Goal: Book appointment/travel/reservation

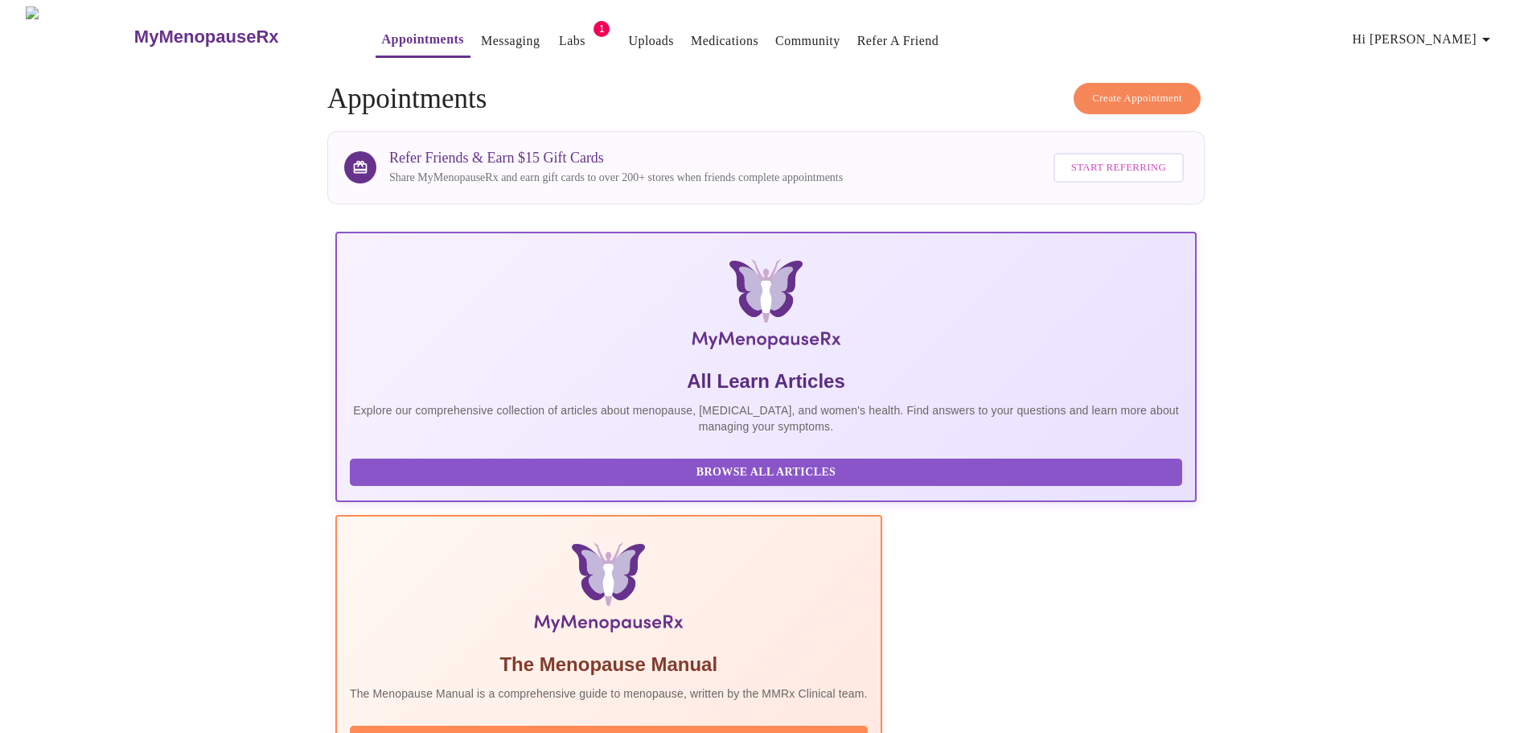
click at [559, 39] on link "Labs" at bounding box center [572, 41] width 27 height 23
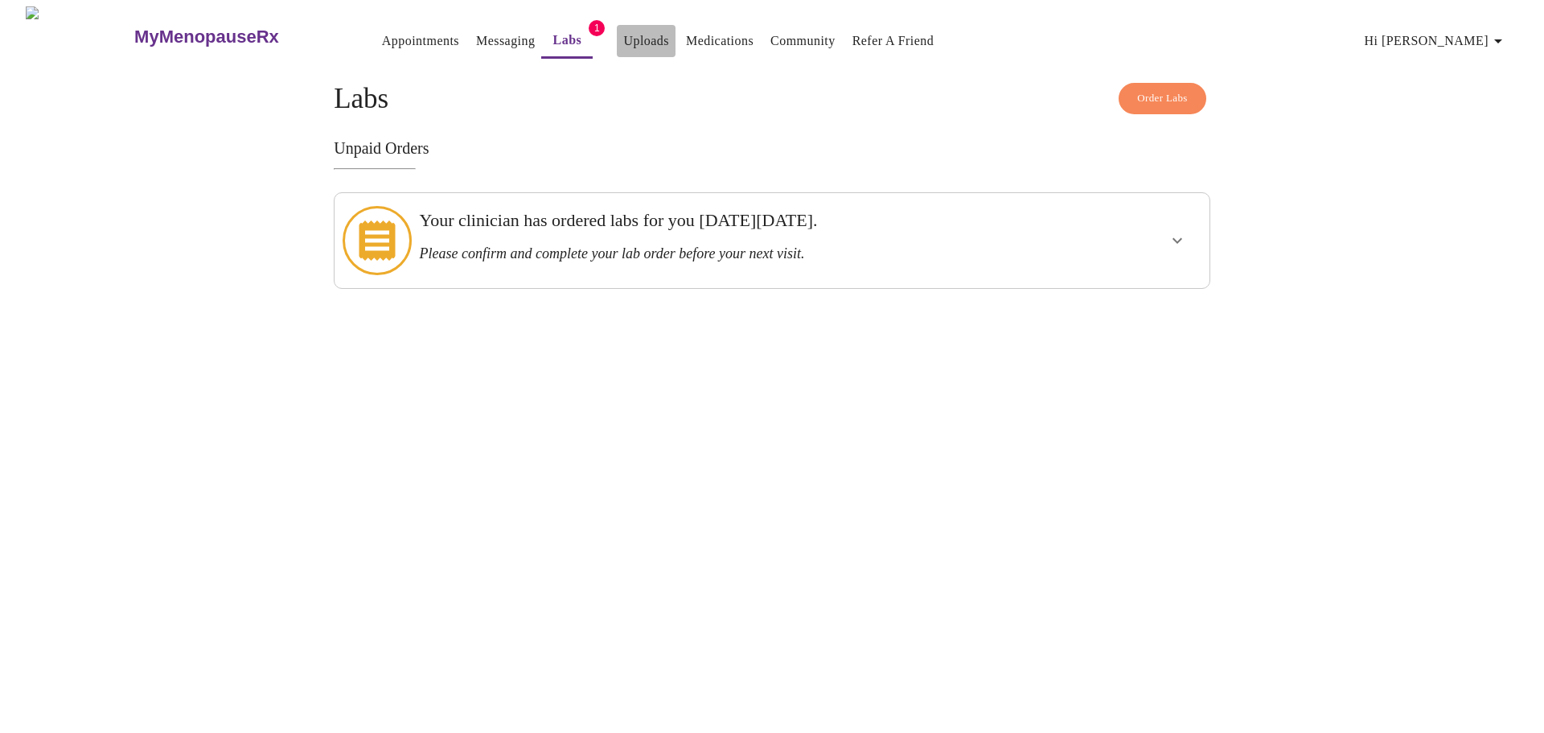
click at [623, 45] on link "Uploads" at bounding box center [646, 41] width 46 height 23
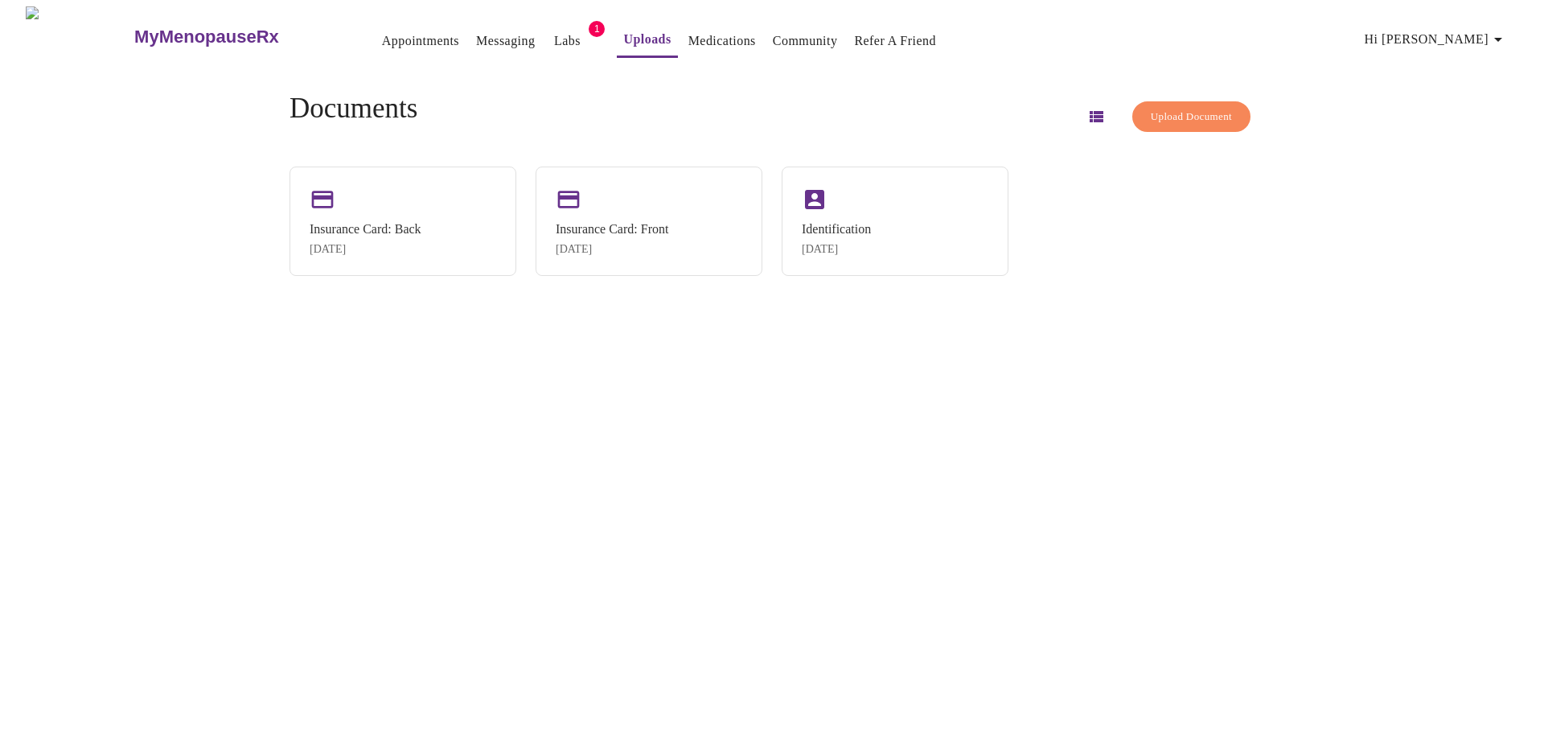
click at [382, 31] on link "Appointments" at bounding box center [420, 41] width 77 height 23
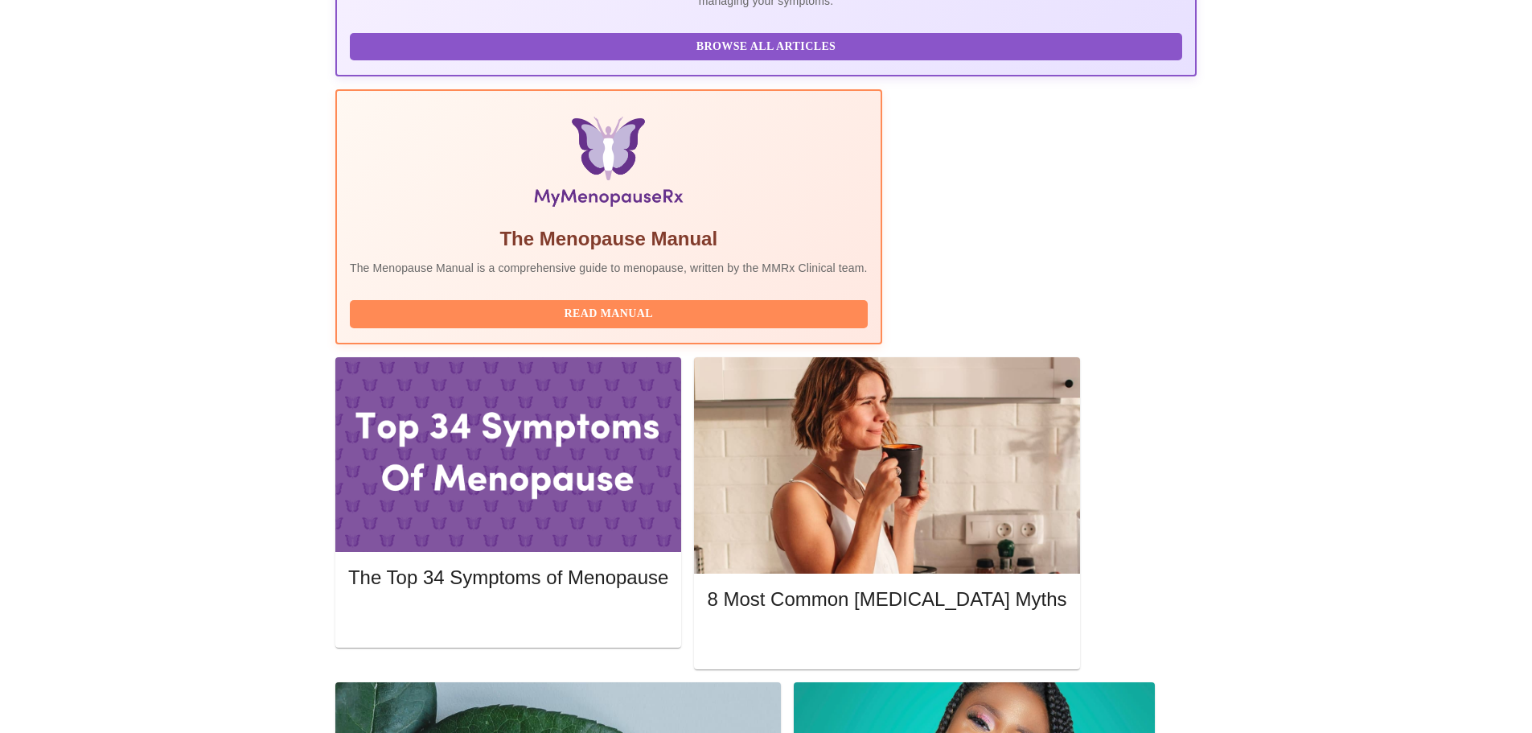
scroll to position [462, 0]
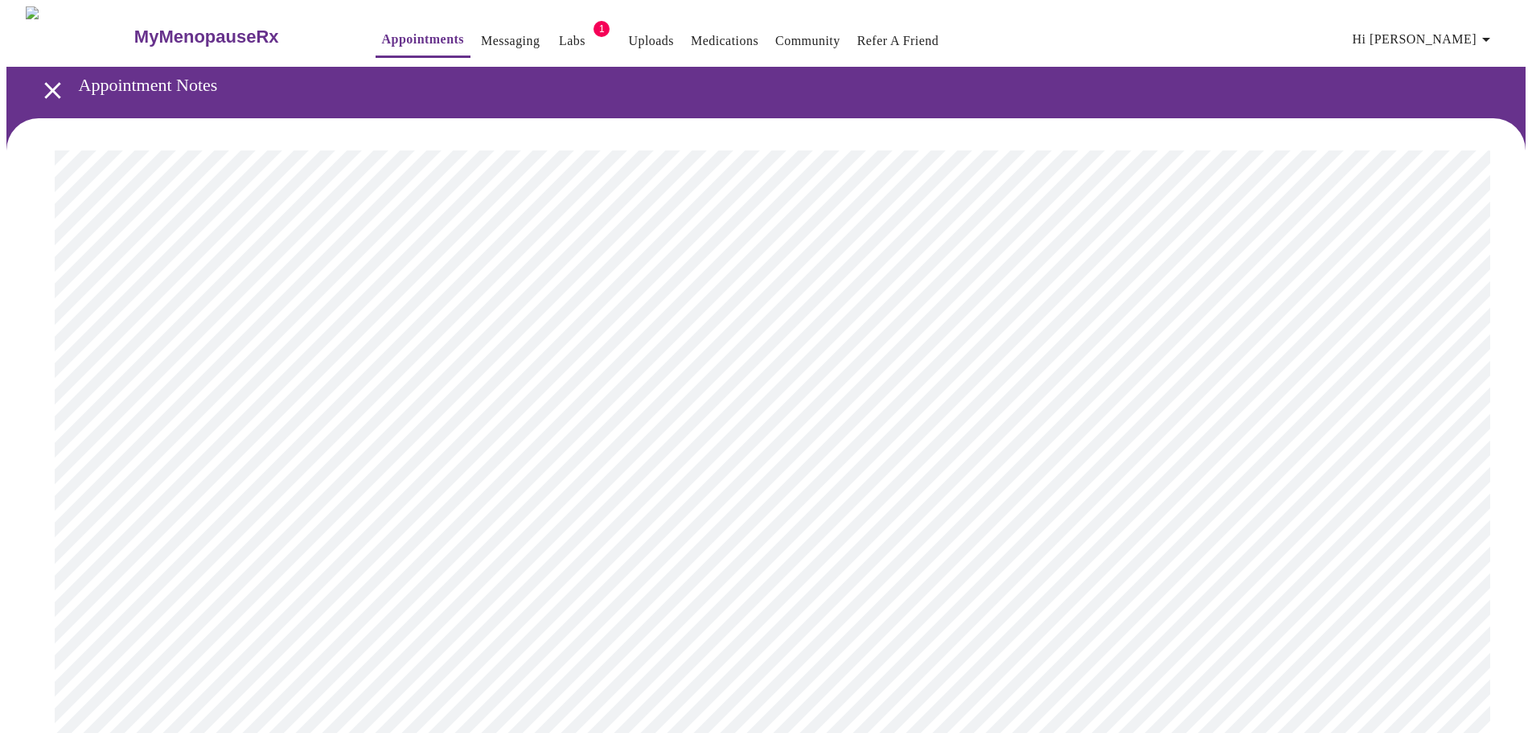
click at [44, 88] on icon "open drawer" at bounding box center [52, 90] width 16 height 16
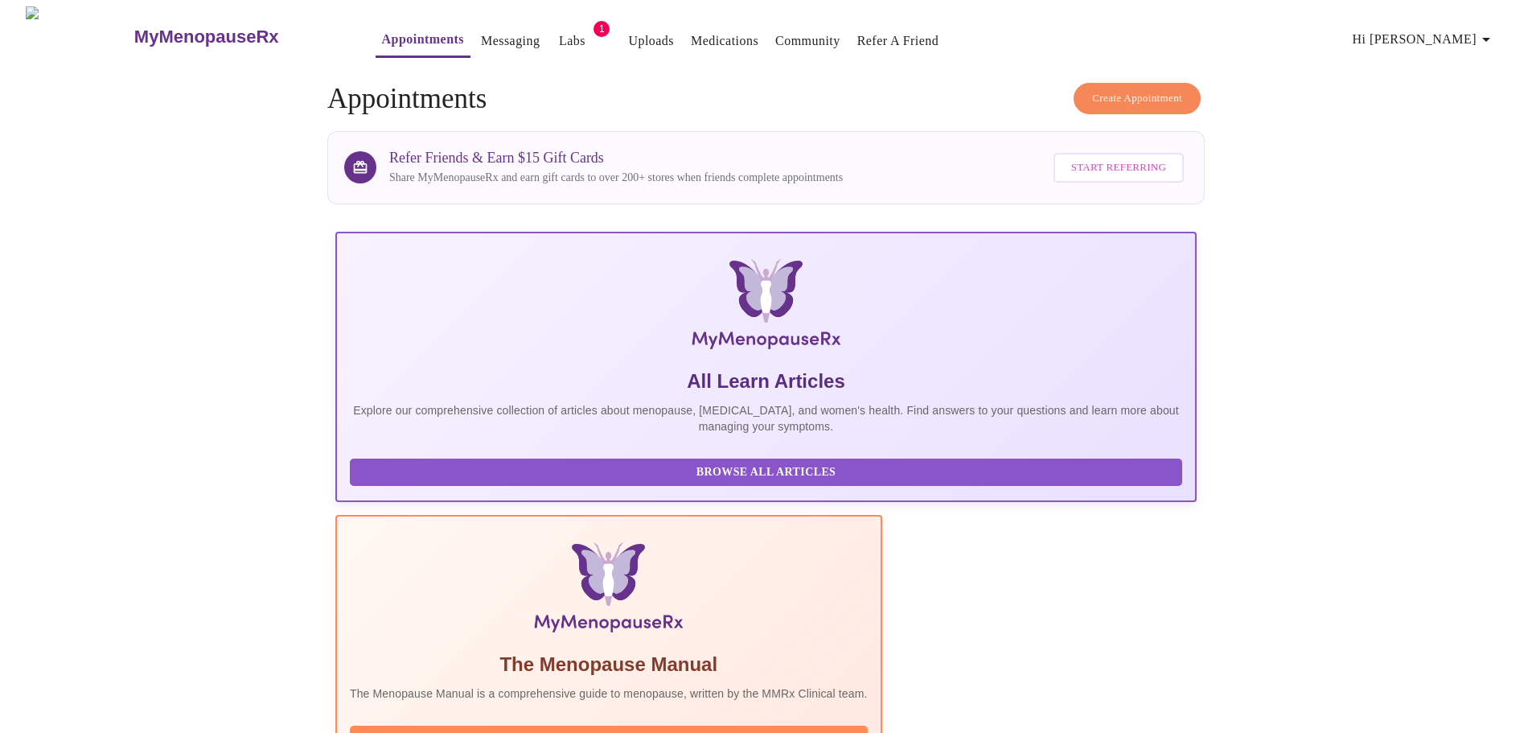
click at [1144, 100] on span "Create Appointment" at bounding box center [1137, 98] width 90 height 18
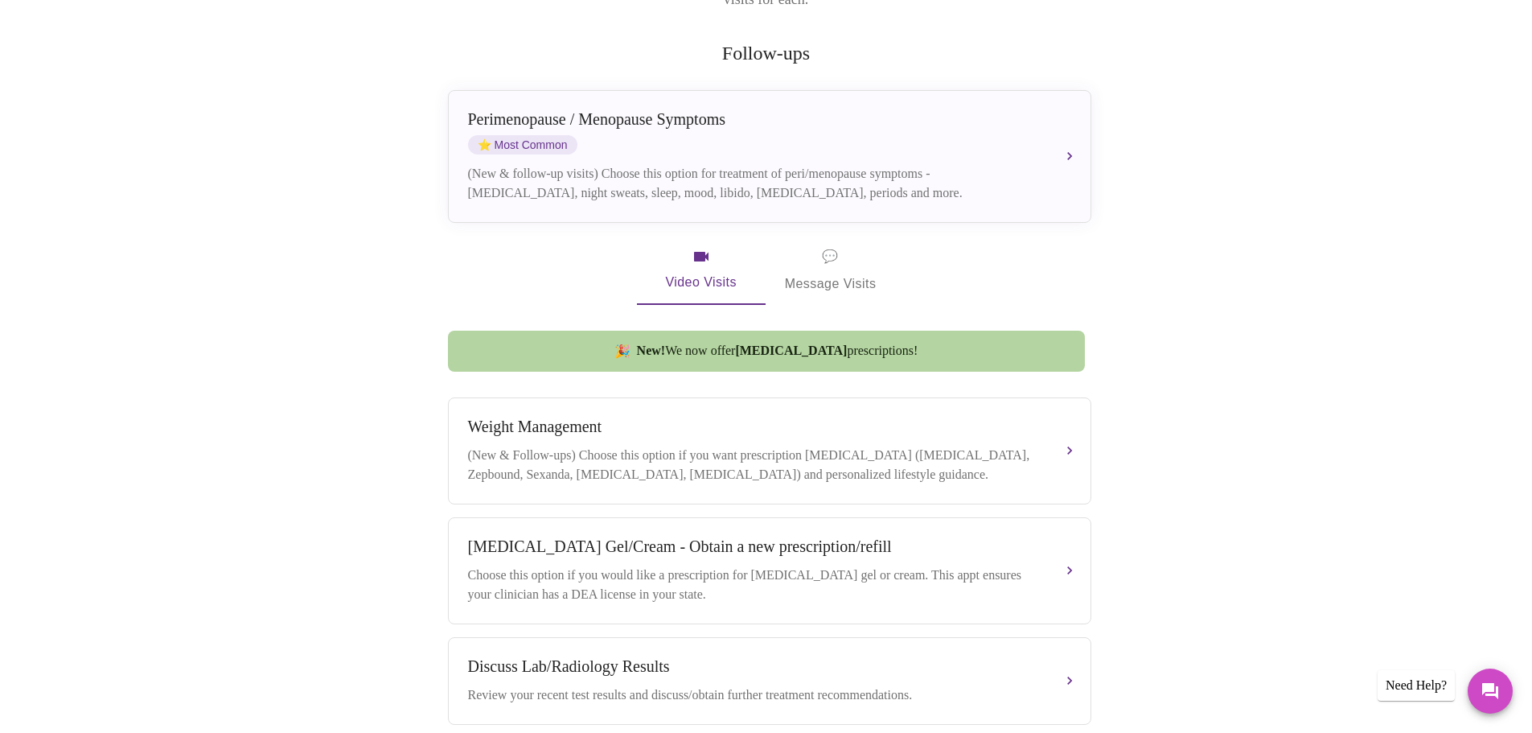
scroll to position [164, 0]
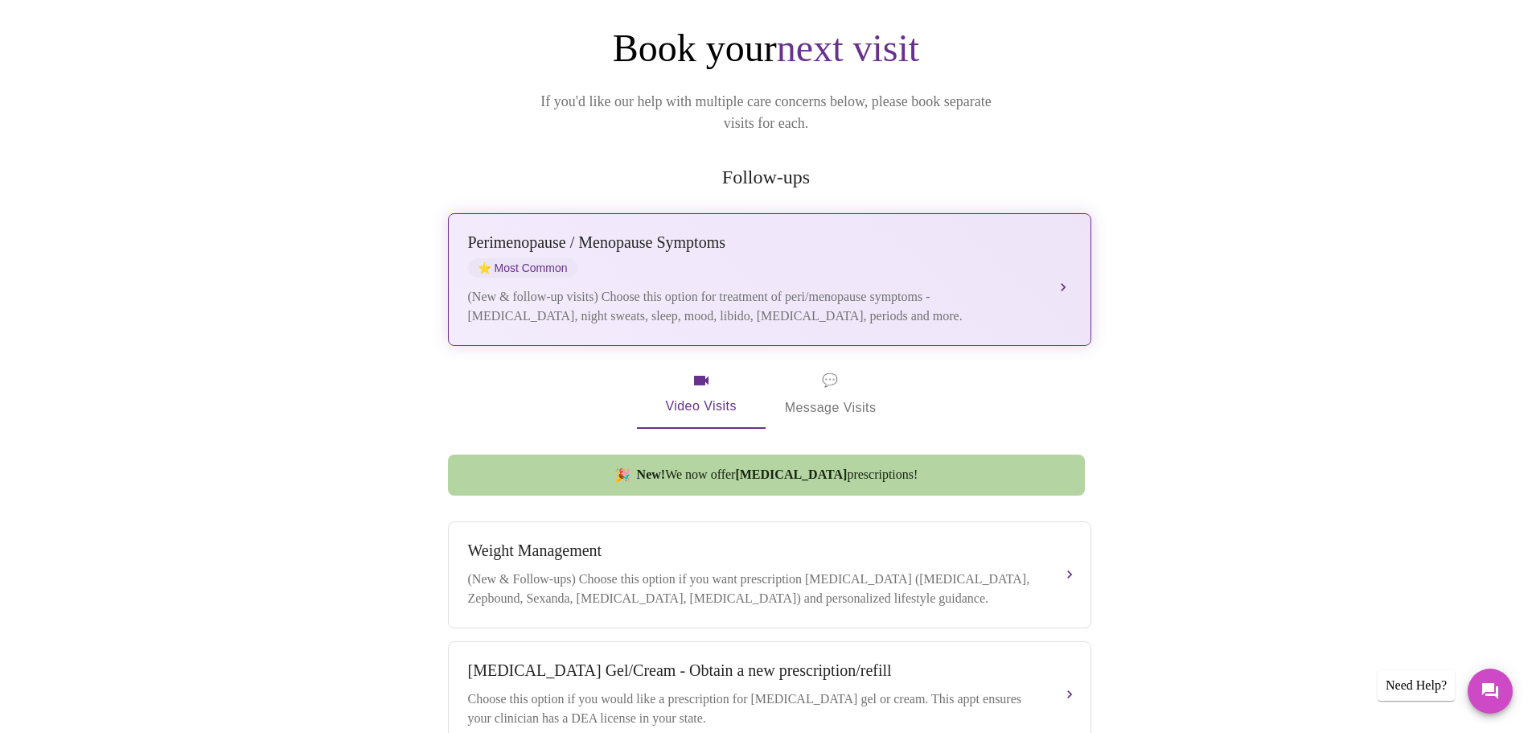
click at [1063, 261] on button "[MEDICAL_DATA] / Menopause Symptoms ⭐ Most Common (New & follow-up visits) Choo…" at bounding box center [769, 279] width 643 height 133
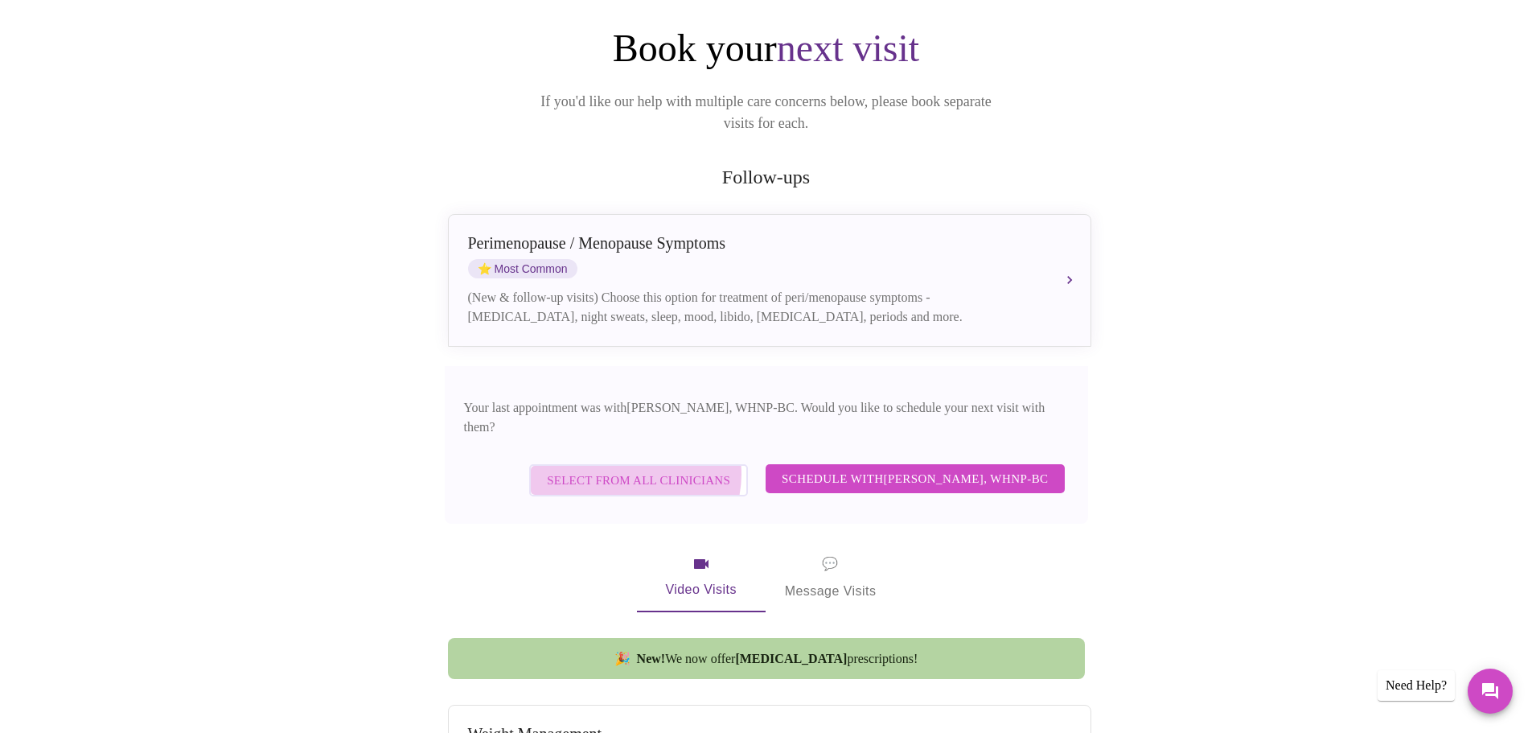
click at [650, 470] on span "Select from All Clinicians" at bounding box center [638, 480] width 183 height 21
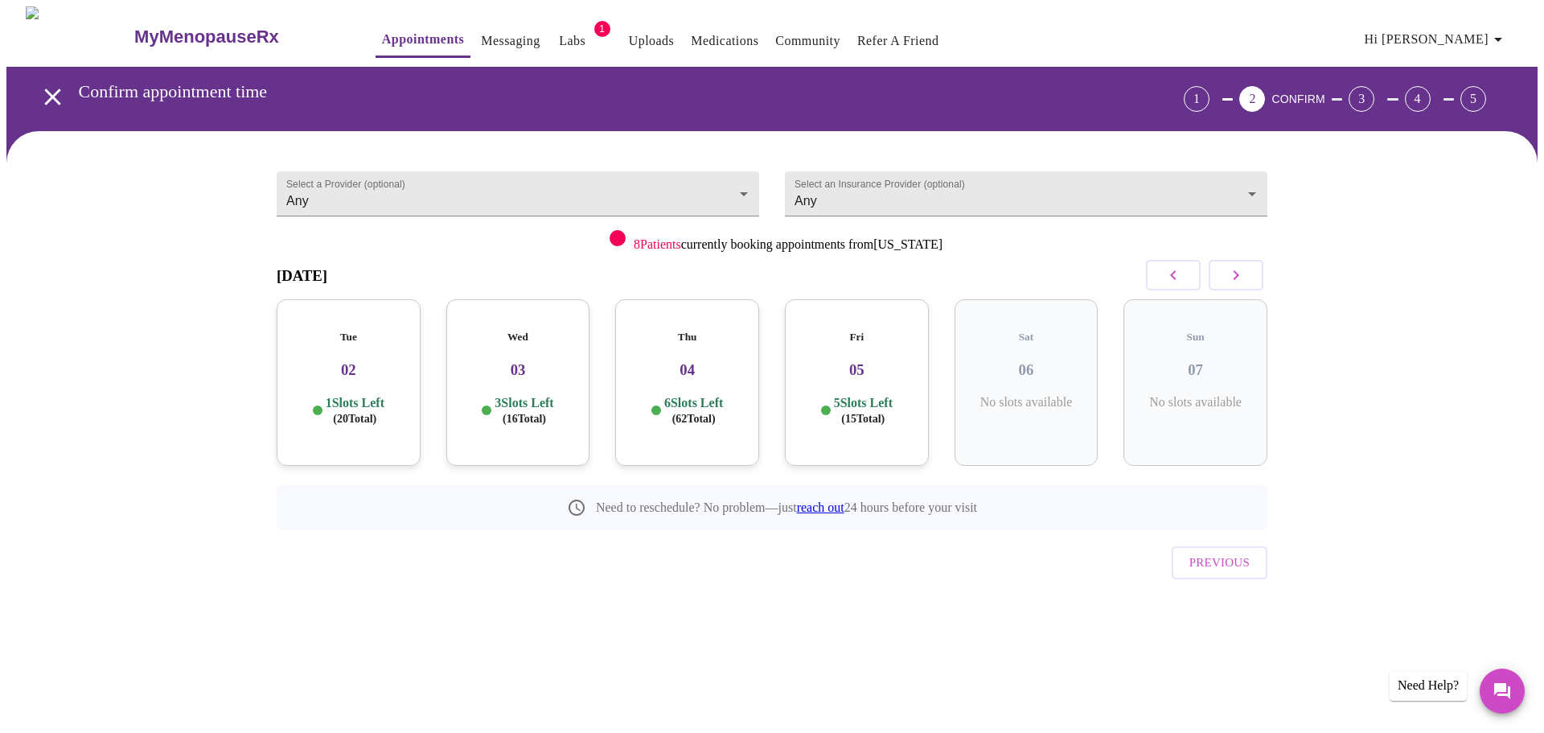
click at [1243, 269] on icon "button" at bounding box center [1235, 274] width 19 height 19
click at [1243, 271] on icon "button" at bounding box center [1235, 274] width 19 height 19
click at [374, 395] on p "12 Slots Left ( 126 Total)" at bounding box center [354, 410] width 65 height 31
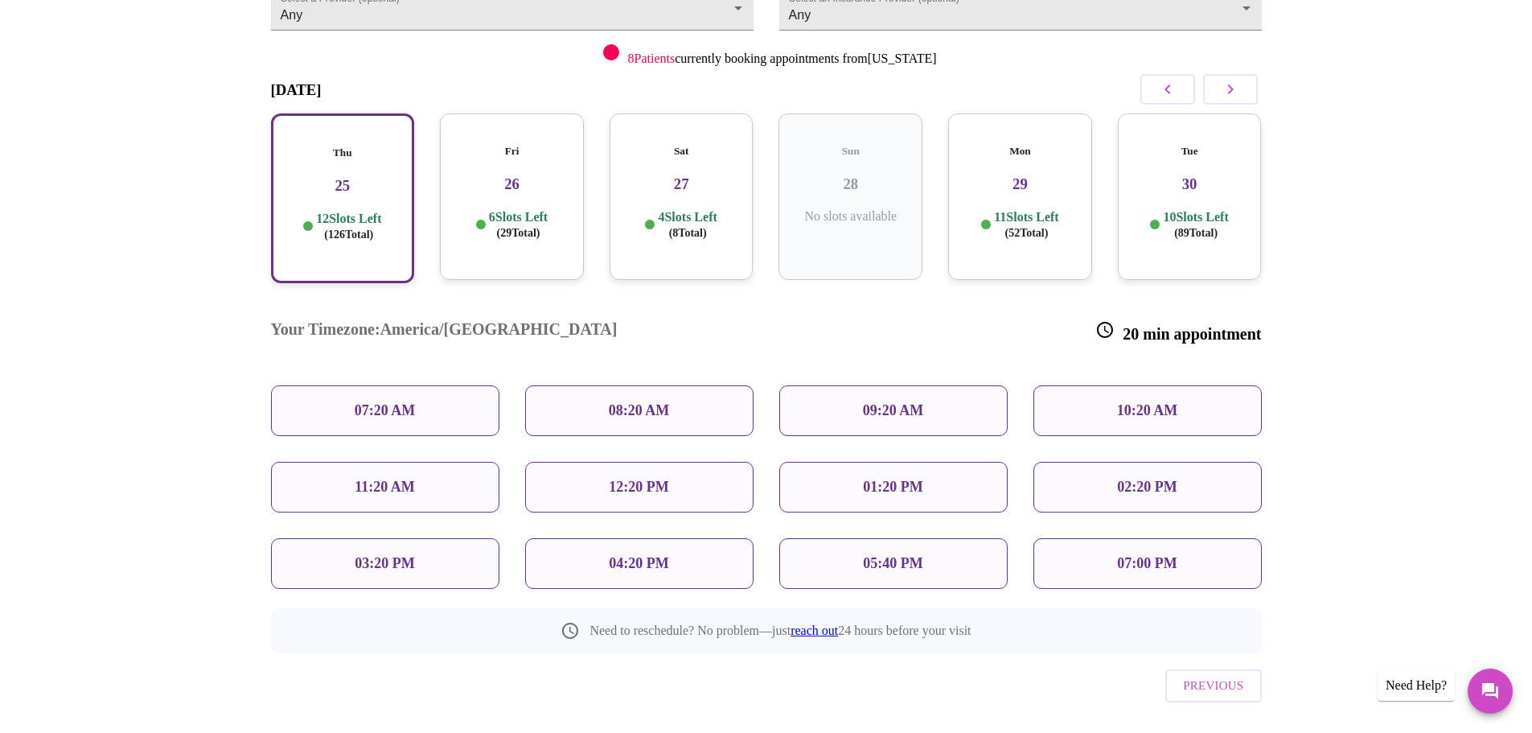
scroll to position [192, 0]
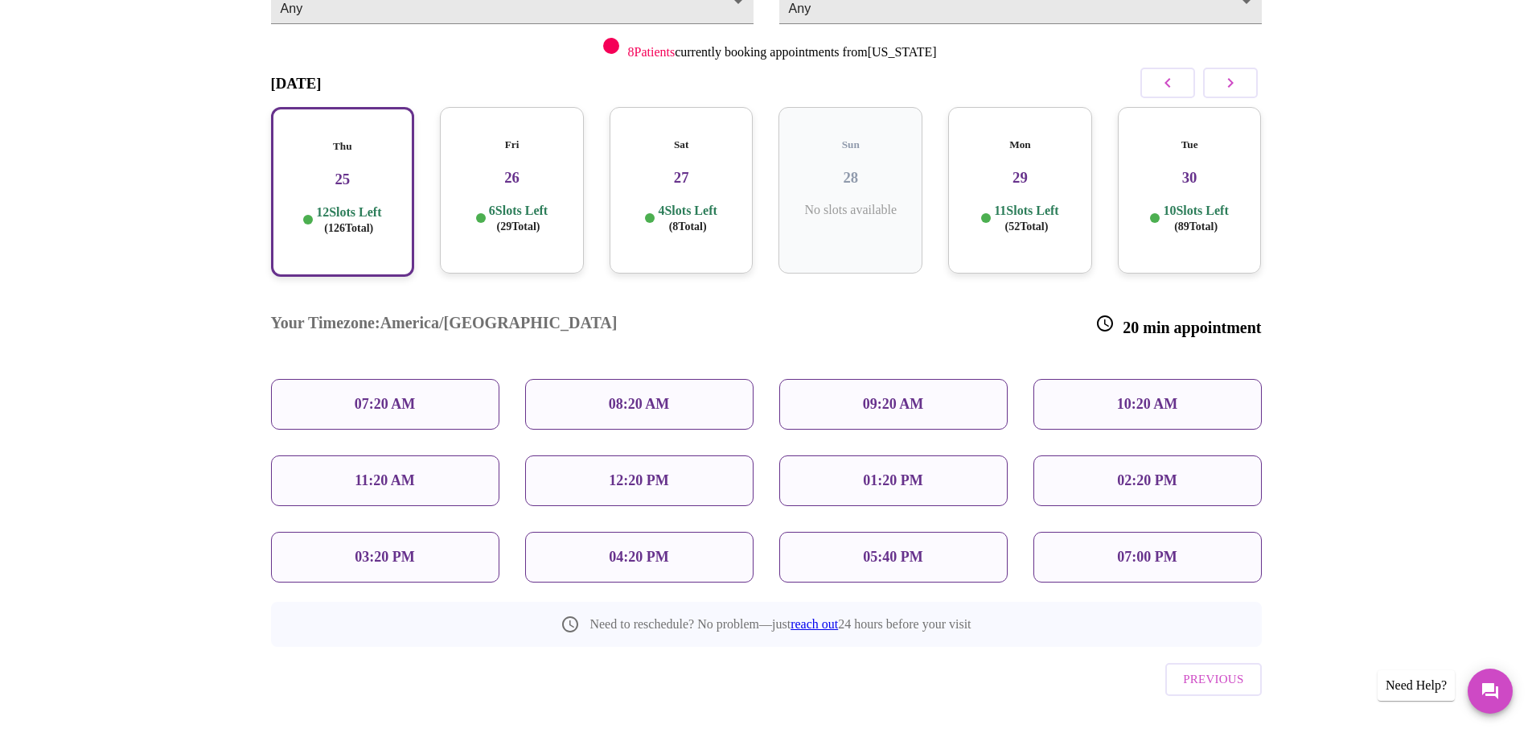
click at [452, 455] on div "11:20 AM" at bounding box center [385, 480] width 228 height 51
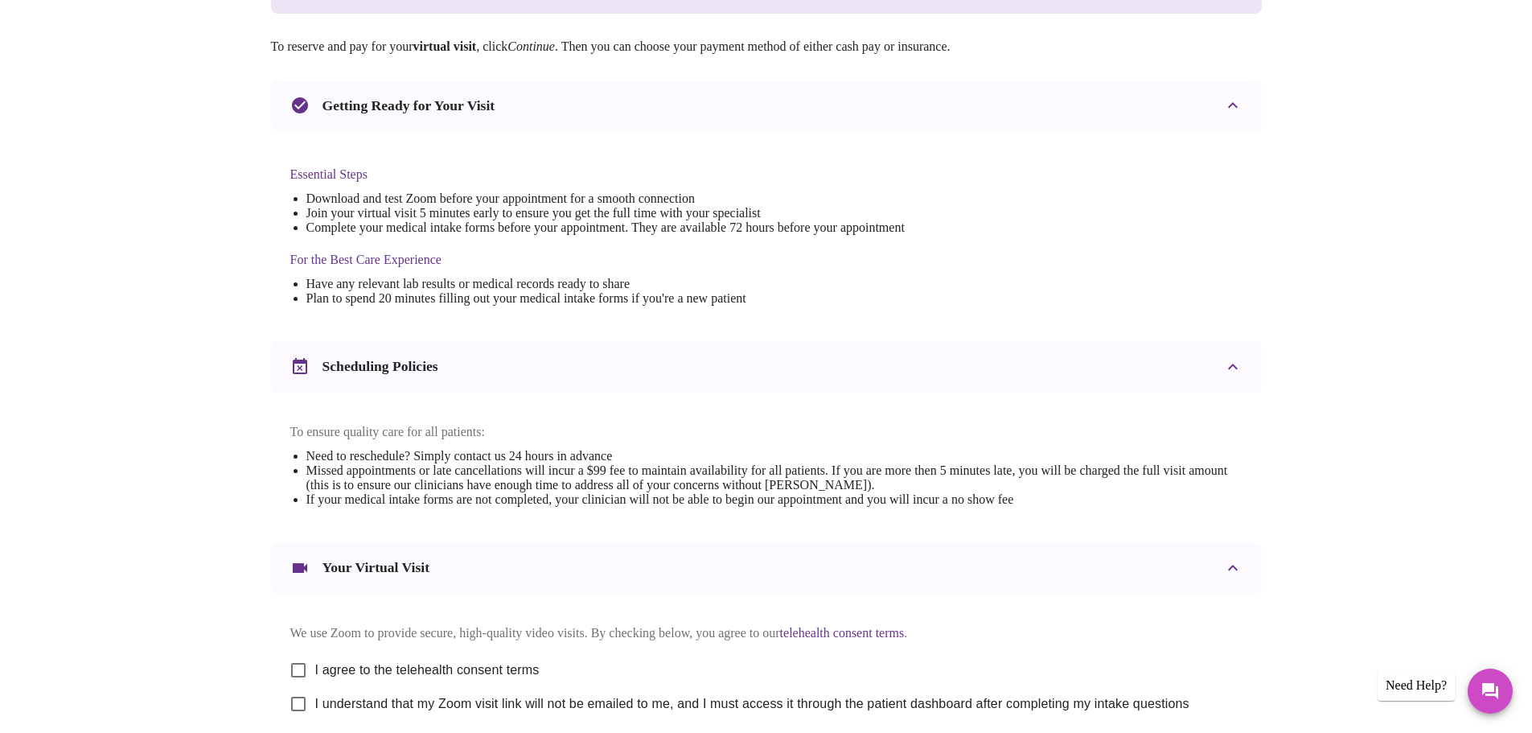
scroll to position [433, 0]
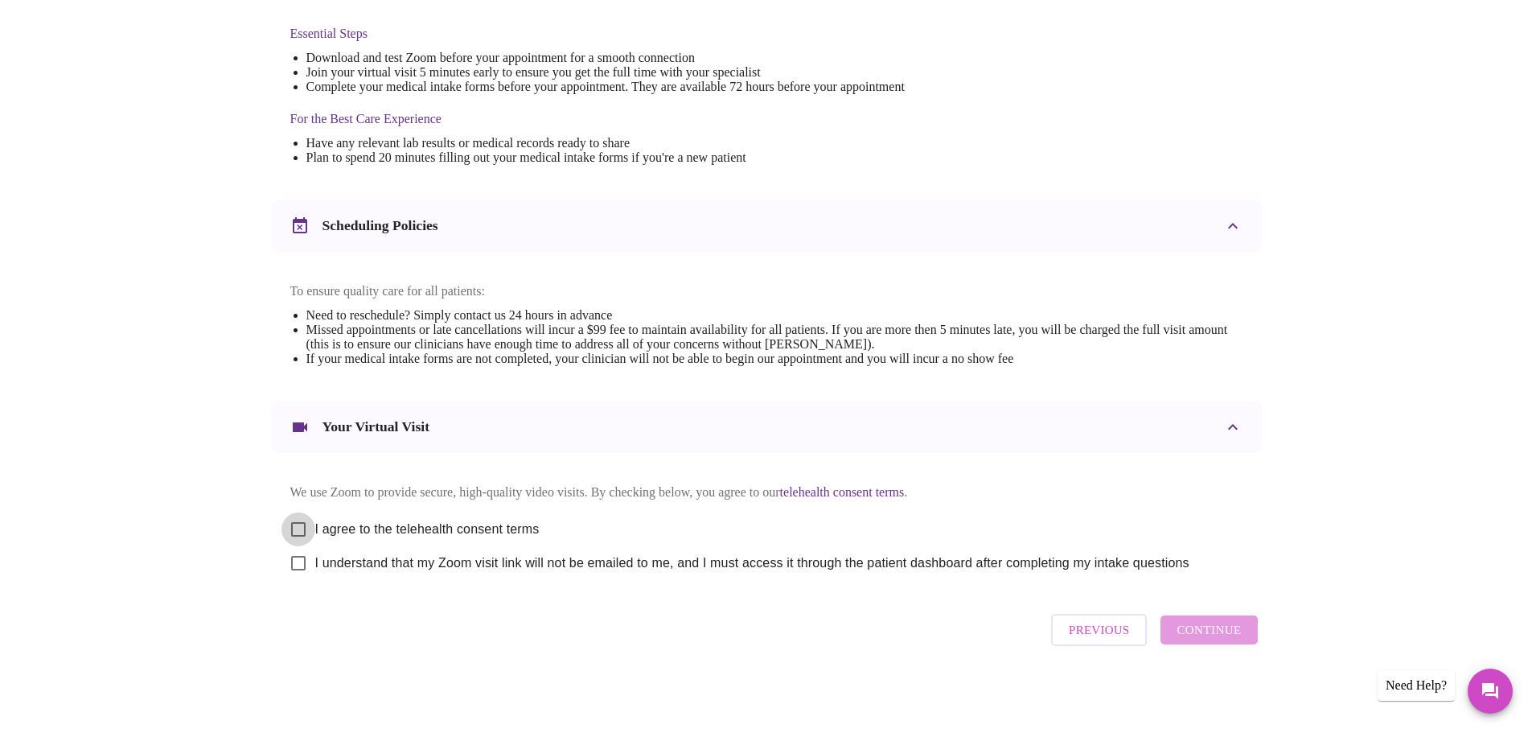
click at [298, 523] on input "I agree to the telehealth consent terms" at bounding box center [298, 529] width 34 height 34
checkbox input "true"
click at [301, 563] on input "I understand that my Zoom visit link will not be emailed to me, and I must acce…" at bounding box center [298, 563] width 34 height 34
checkbox input "true"
click at [1228, 633] on span "Continue" at bounding box center [1208, 629] width 64 height 21
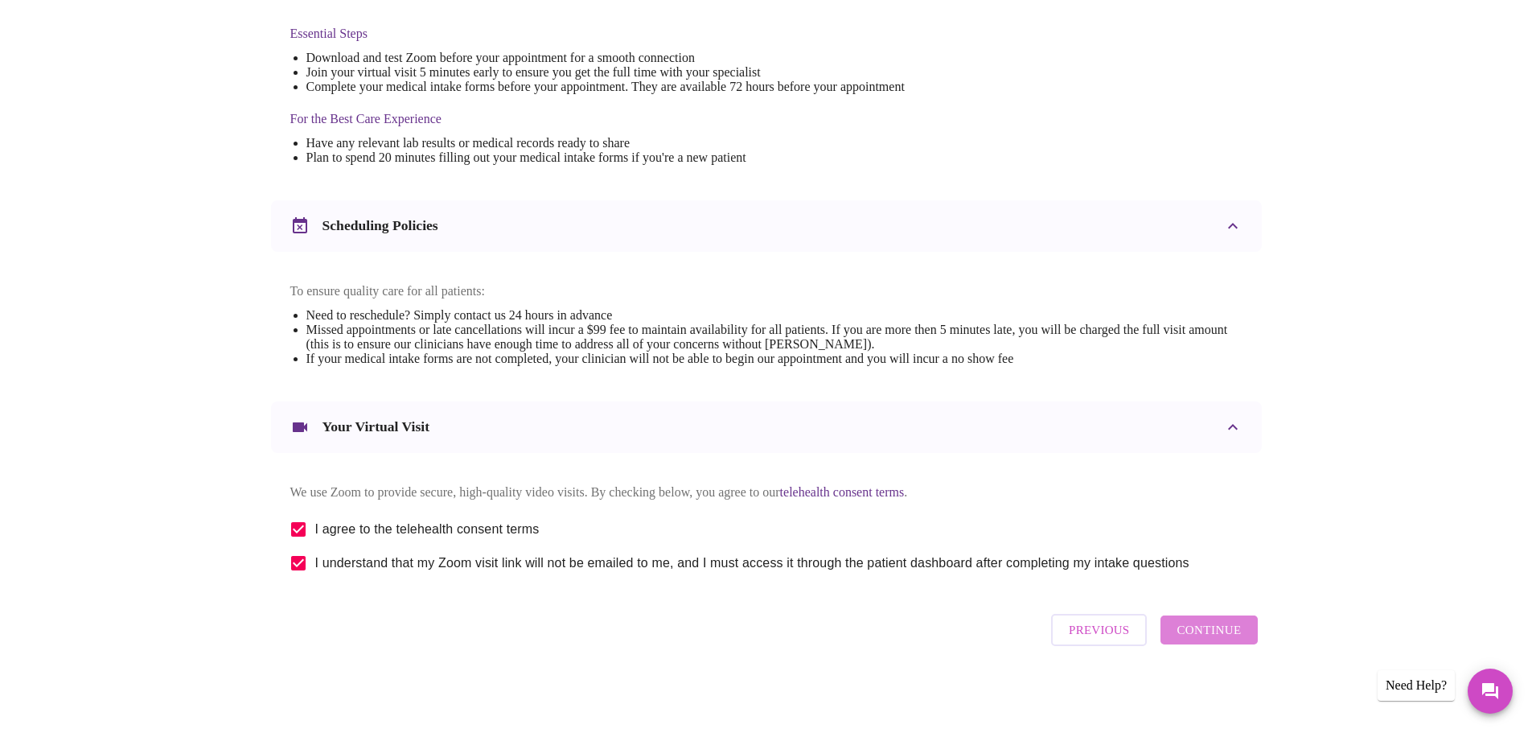
scroll to position [0, 0]
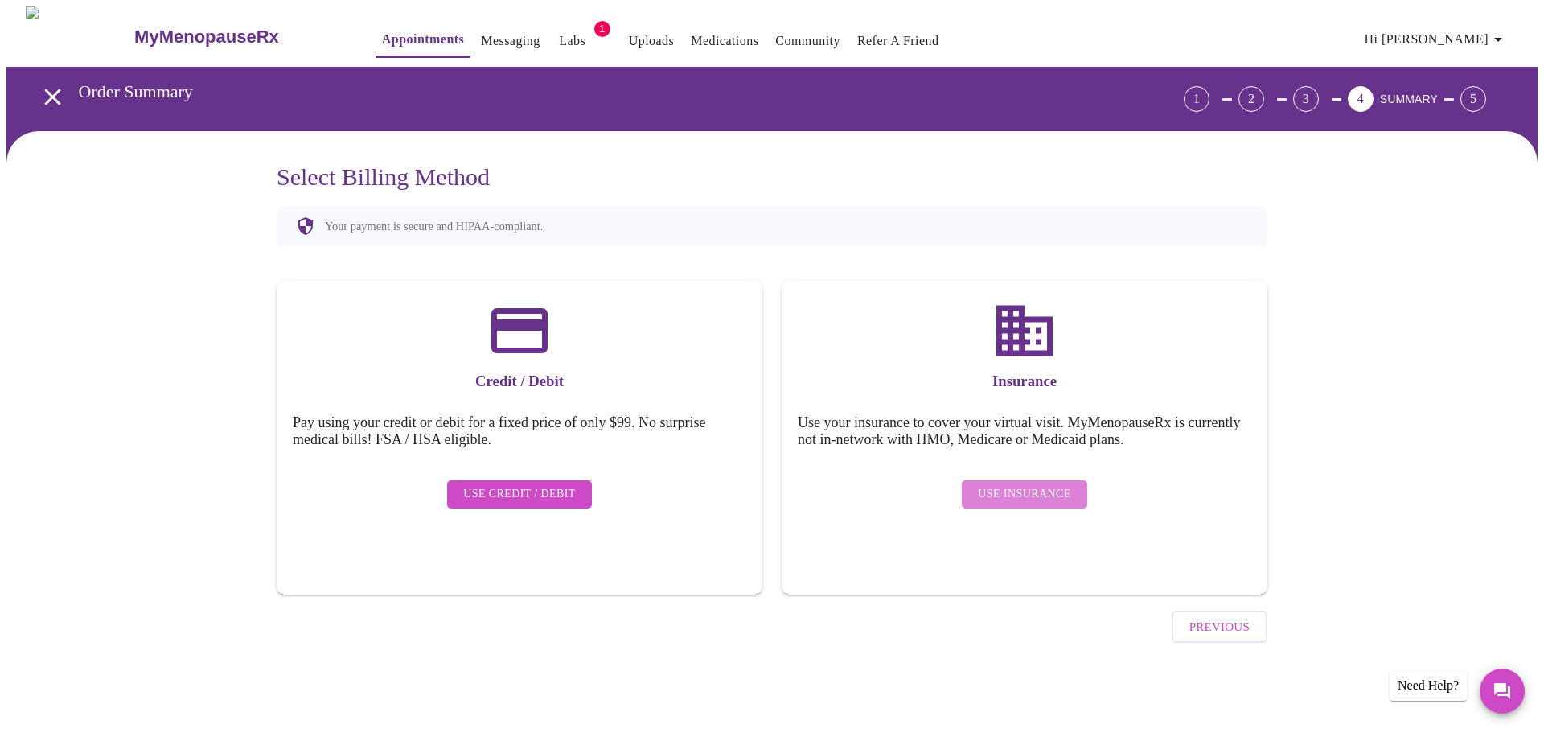
click at [1038, 489] on span "Use Insurance" at bounding box center [1024, 494] width 92 height 20
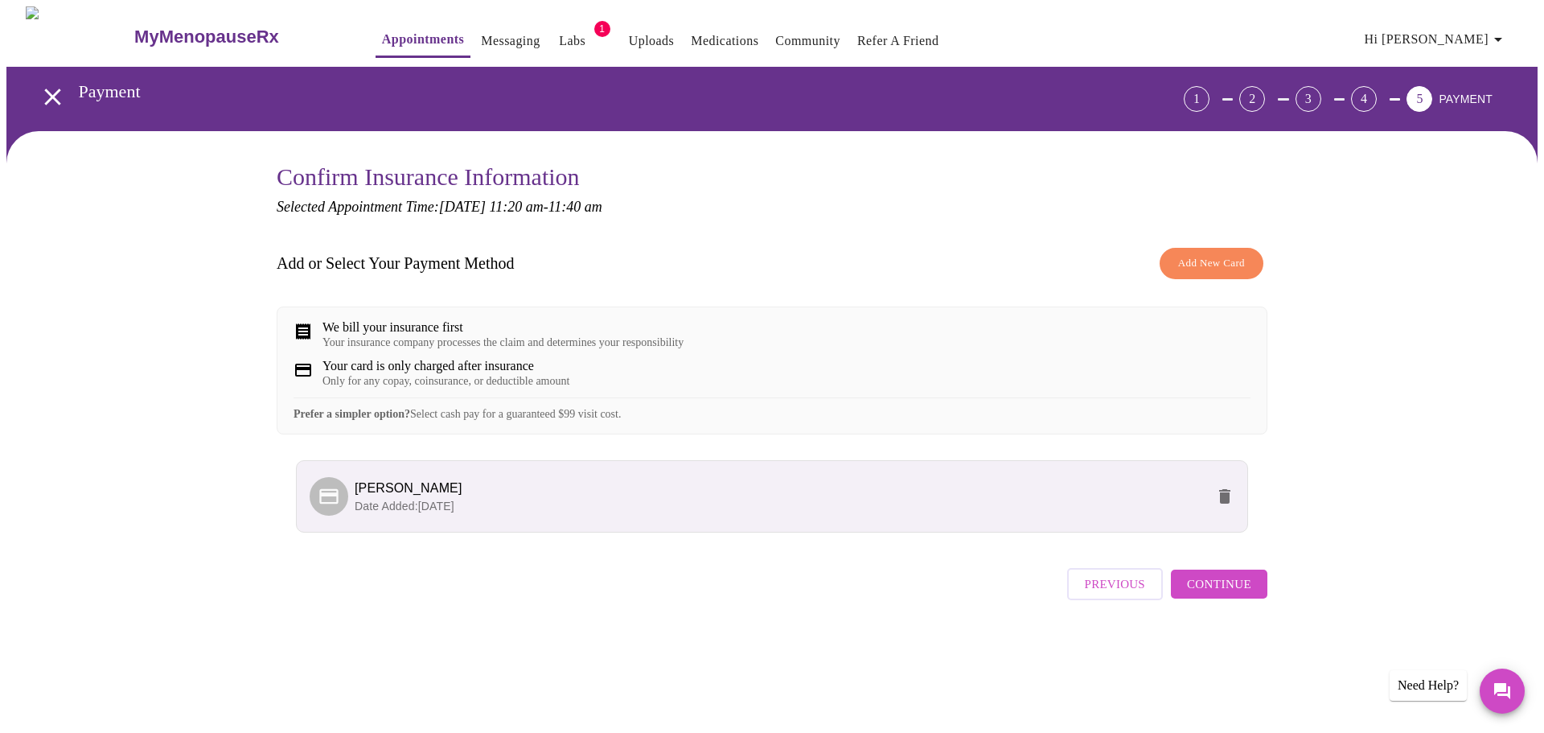
click at [712, 514] on p "Date Added: [DATE]" at bounding box center [780, 506] width 851 height 16
click at [1233, 594] on span "Continue" at bounding box center [1219, 583] width 64 height 21
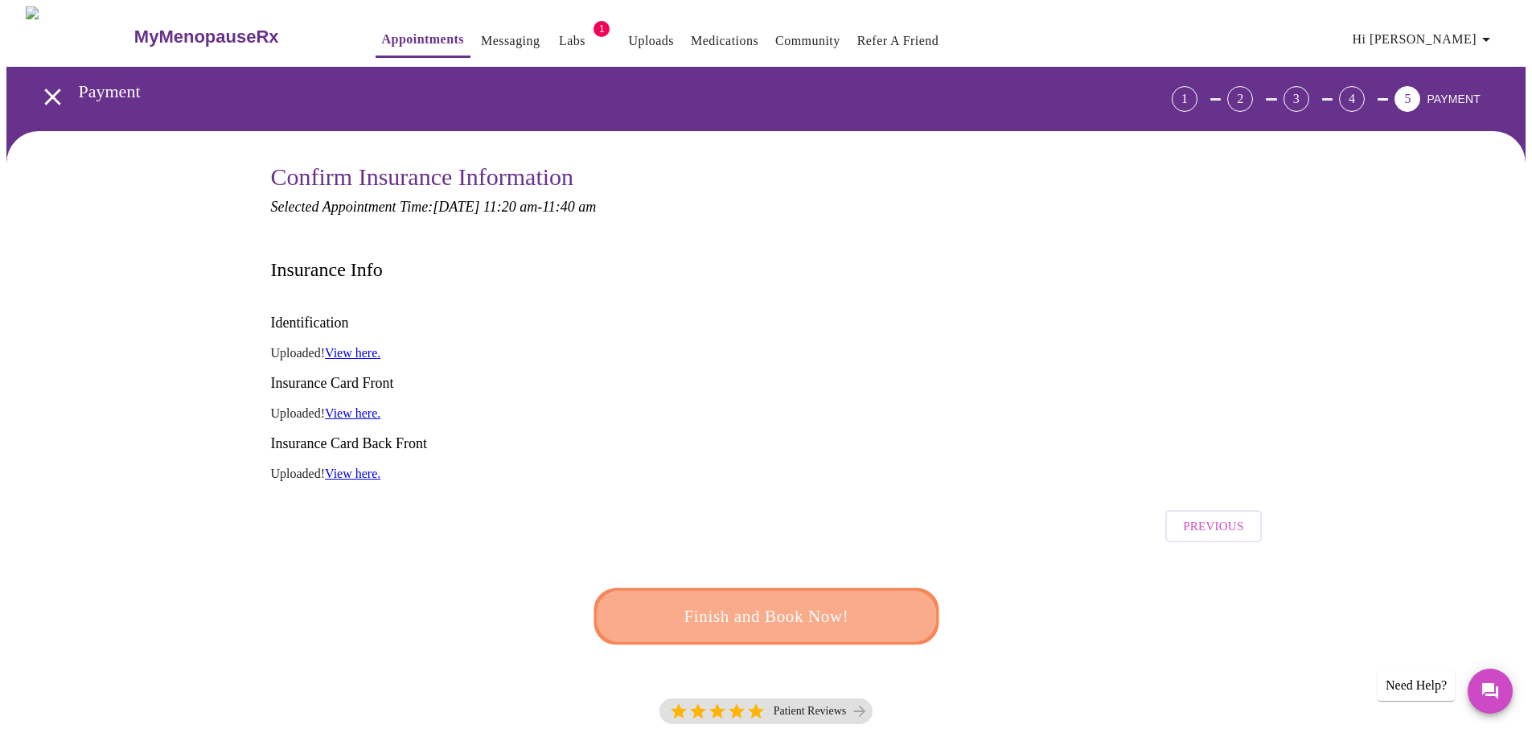
click at [776, 601] on span "Finish and Book Now!" at bounding box center [767, 616] width 298 height 30
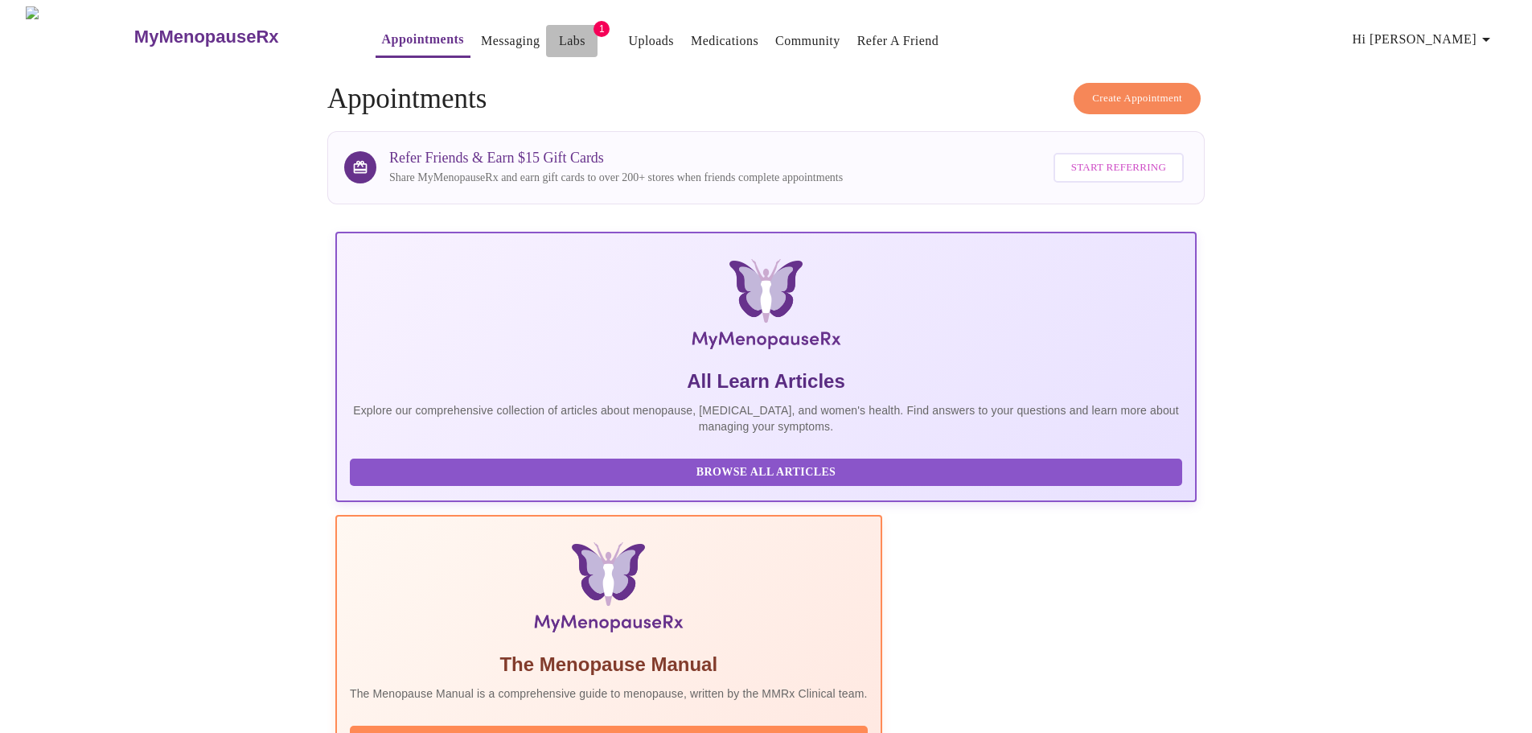
click at [559, 35] on link "Labs" at bounding box center [572, 41] width 27 height 23
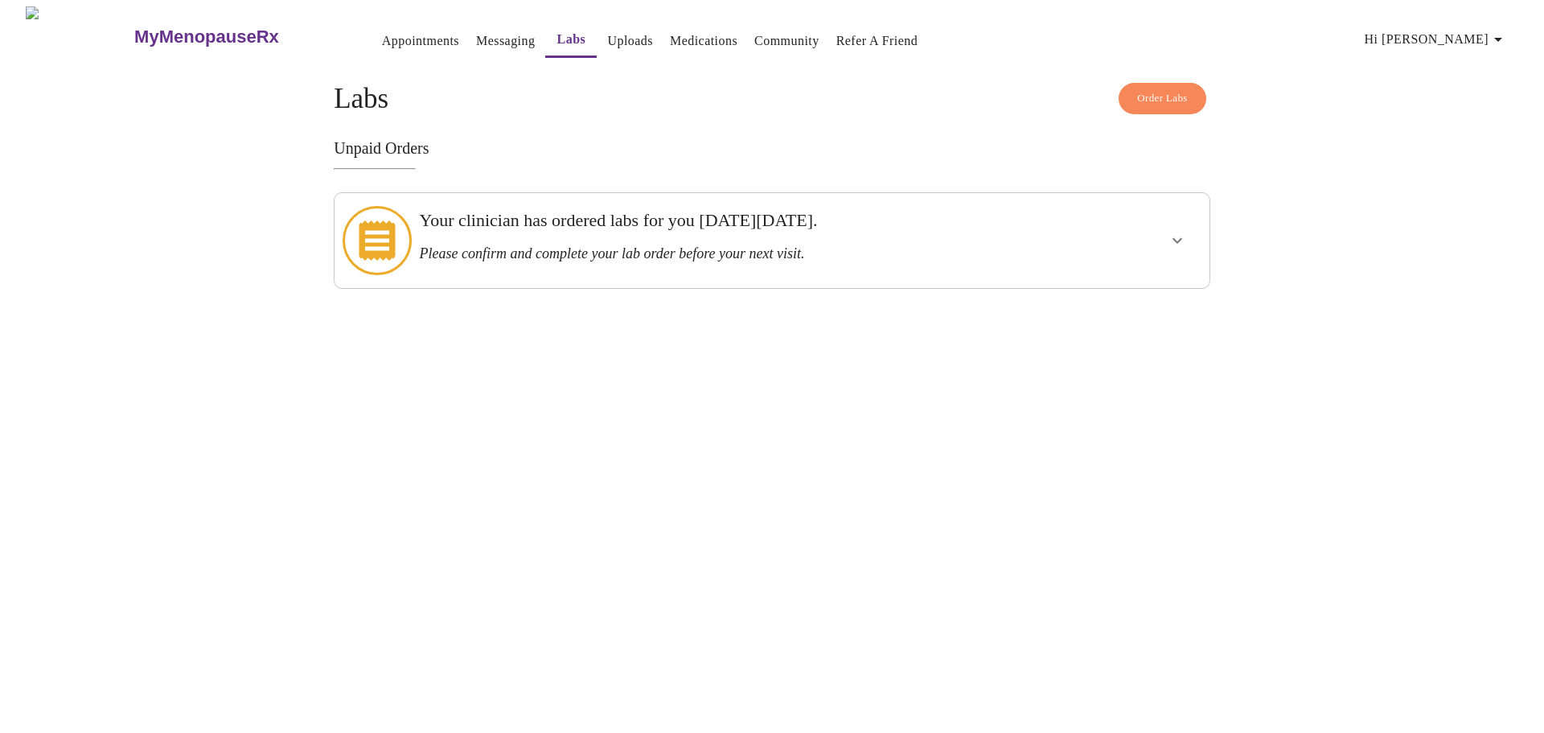
click at [779, 245] on h3 "Please confirm and complete your lab order before your next visit." at bounding box center [729, 253] width 621 height 17
click at [1180, 232] on icon "show more" at bounding box center [1177, 240] width 19 height 19
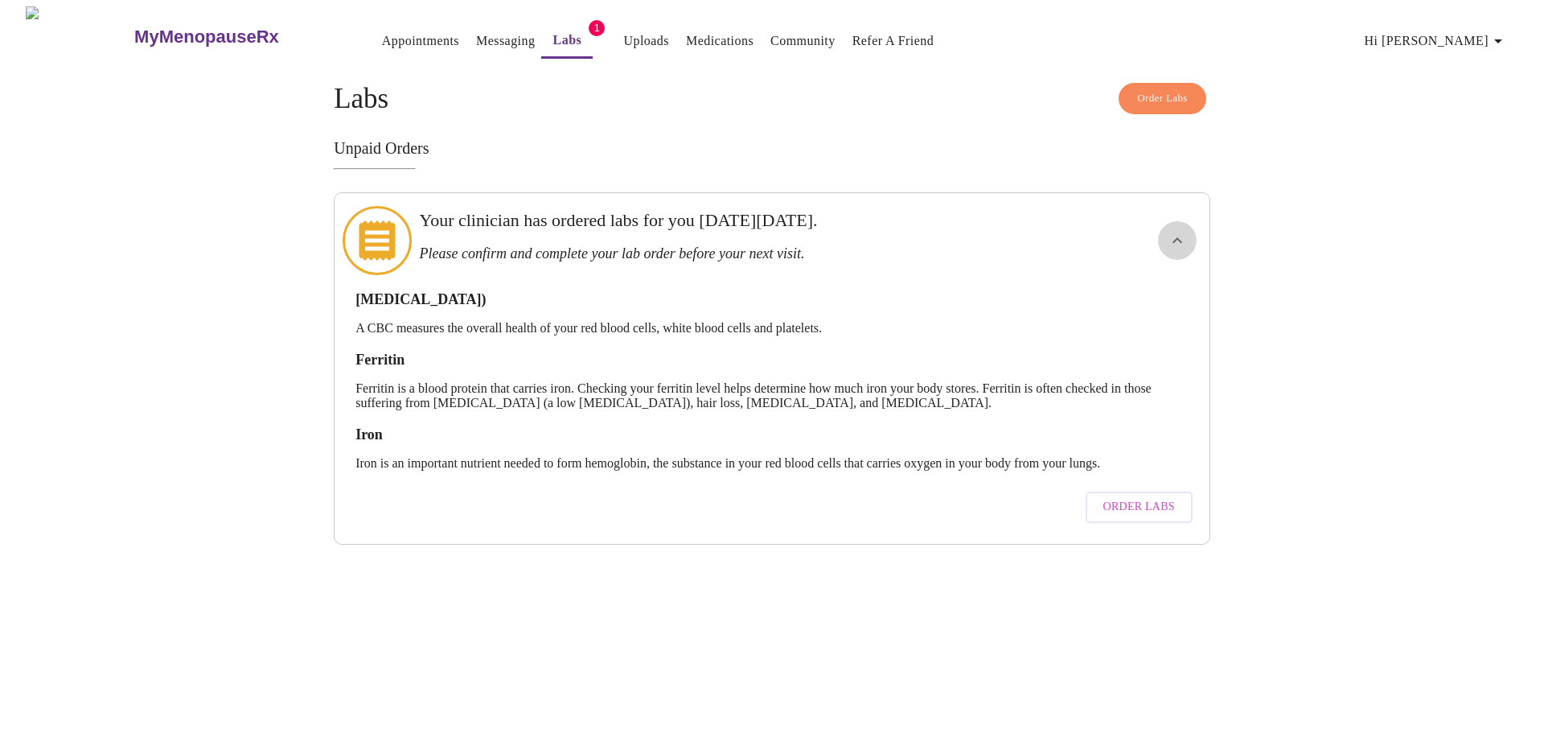
click at [1176, 231] on icon "show more" at bounding box center [1177, 240] width 19 height 19
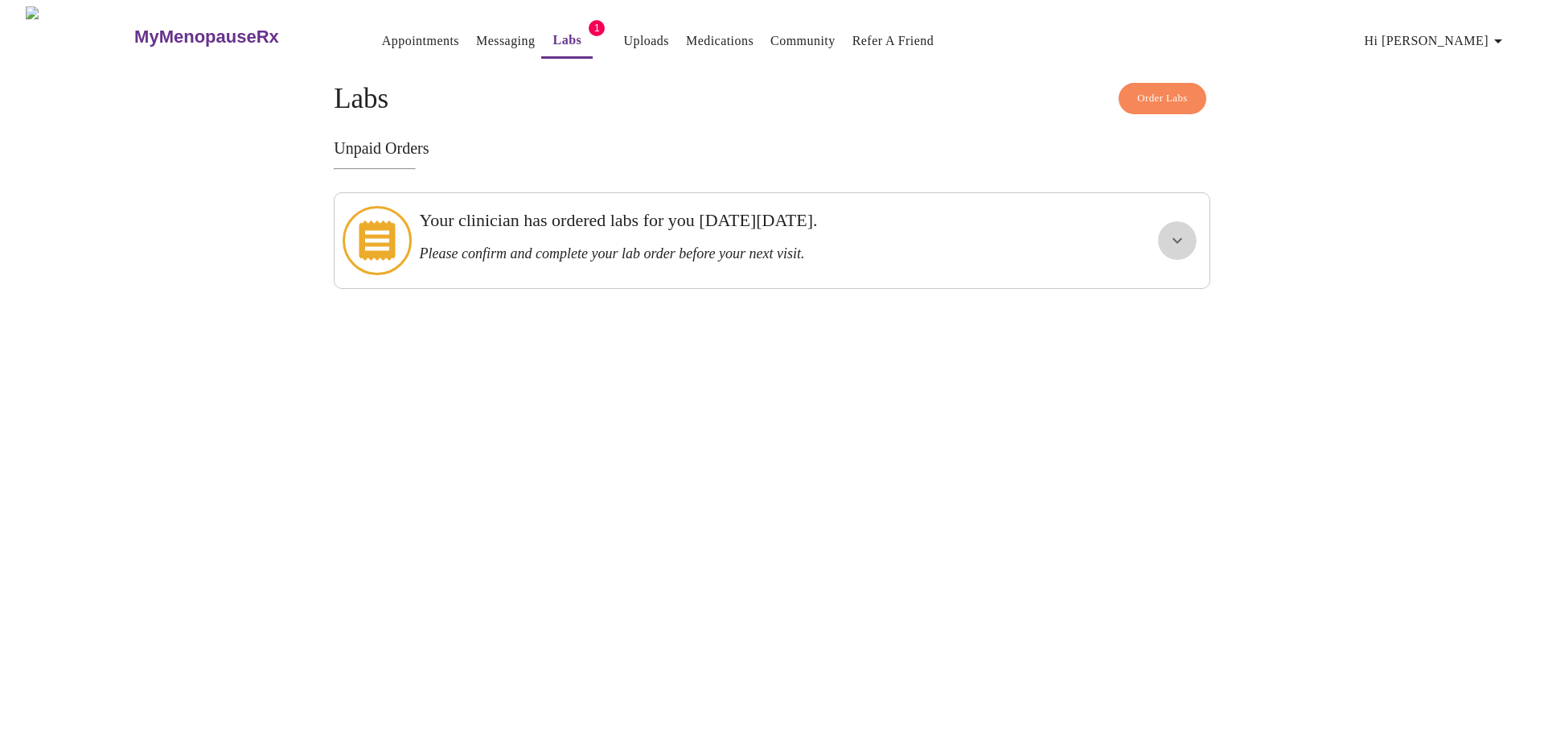
click at [1176, 231] on icon "show more" at bounding box center [1177, 240] width 19 height 19
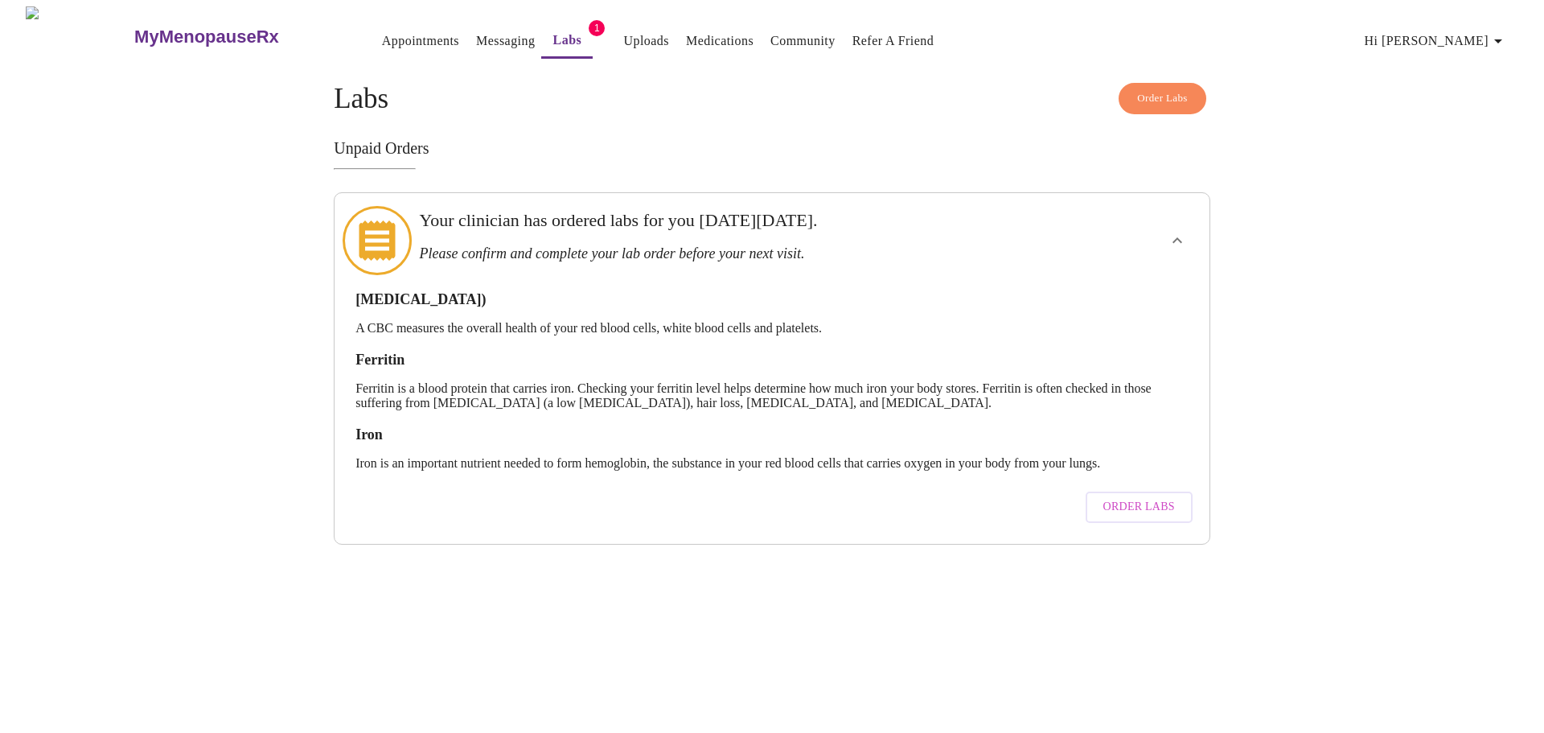
click at [1145, 497] on span "Order Labs" at bounding box center [1139, 507] width 72 height 20
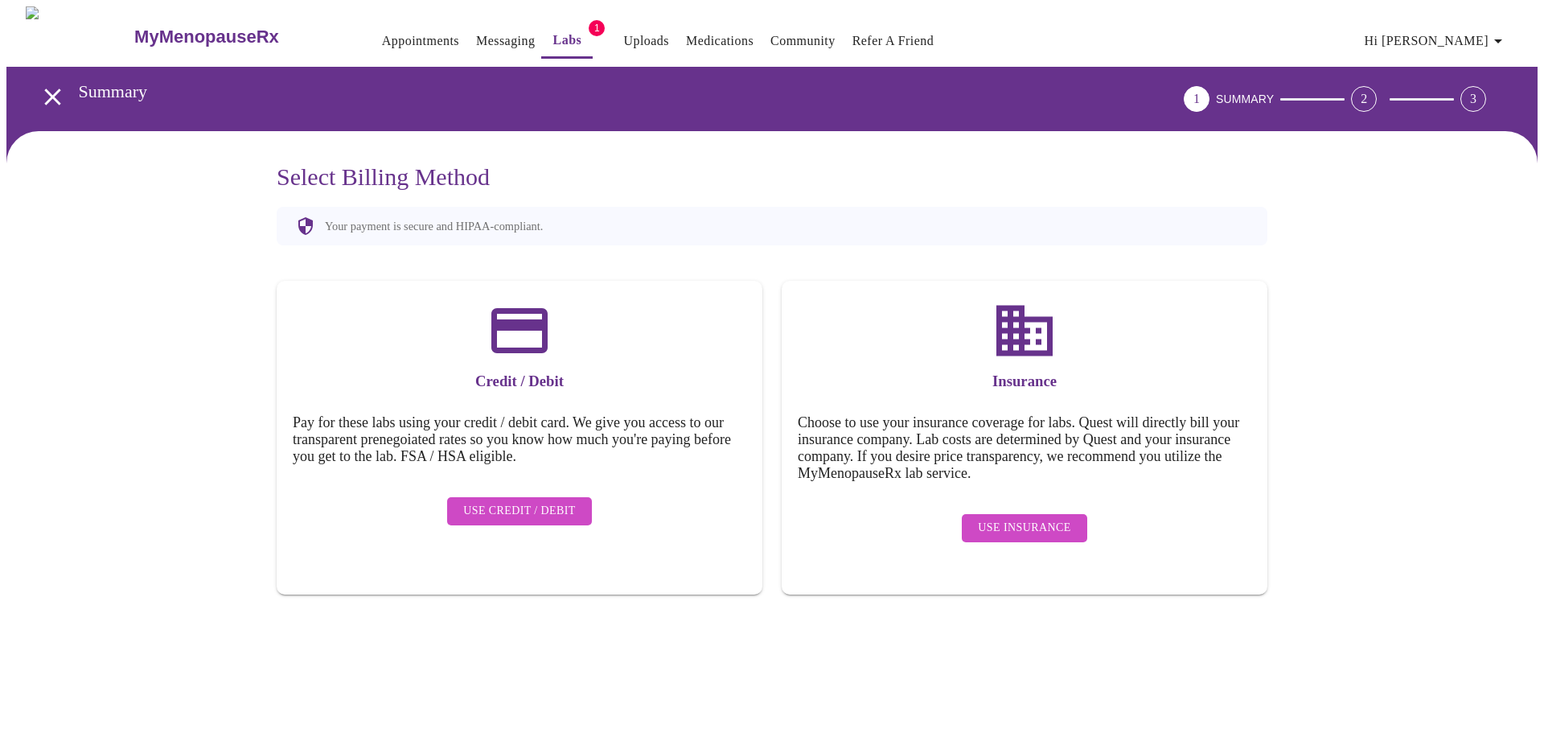
click at [553, 39] on link "Labs" at bounding box center [567, 40] width 29 height 23
